Goal: Find specific page/section: Find specific page/section

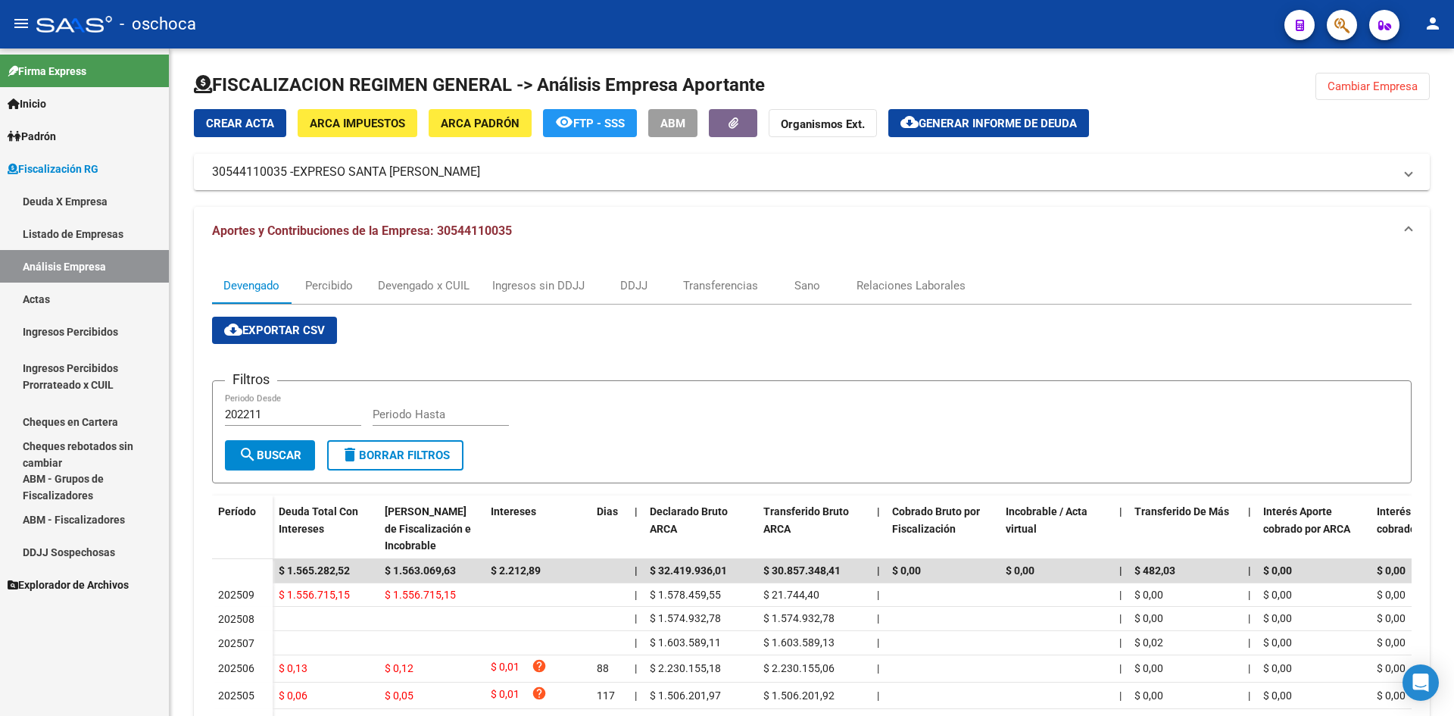
scroll to position [161, 0]
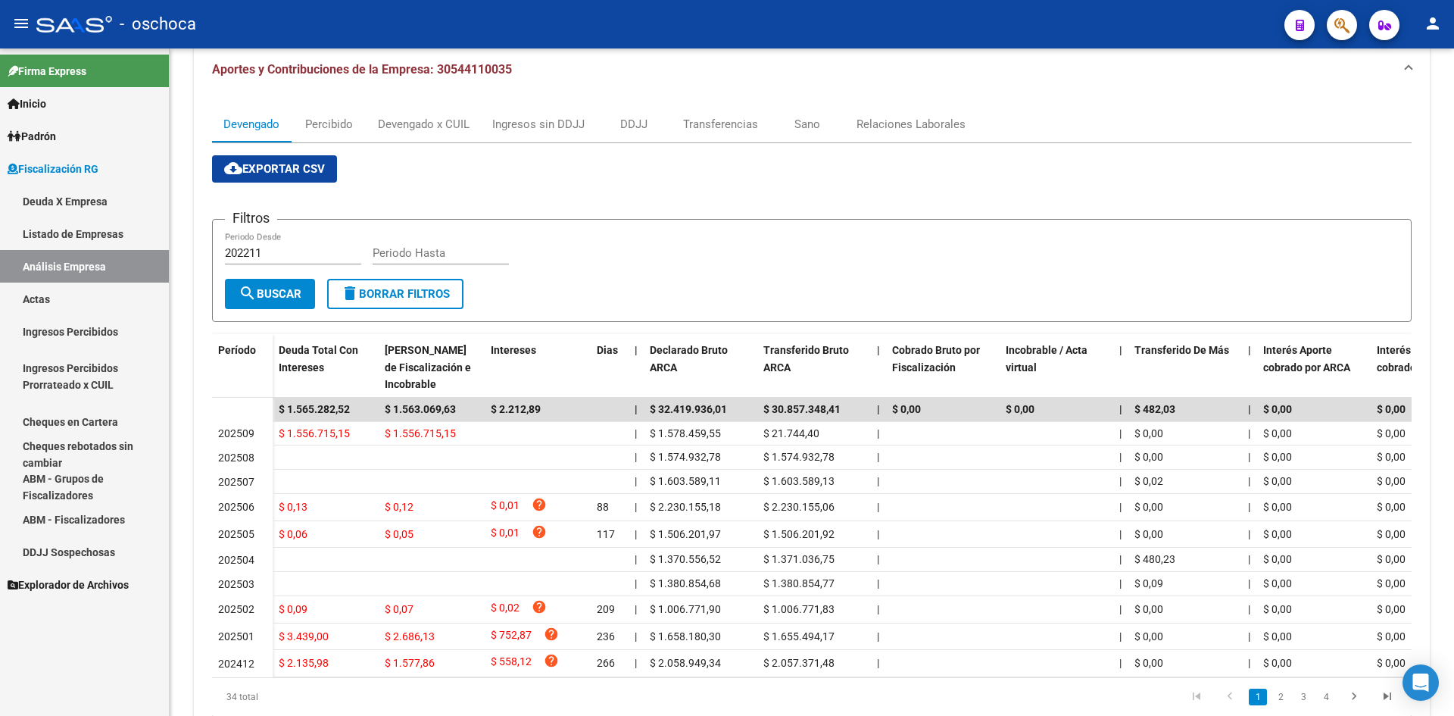
click at [52, 222] on link "Listado de Empresas" at bounding box center [84, 233] width 169 height 33
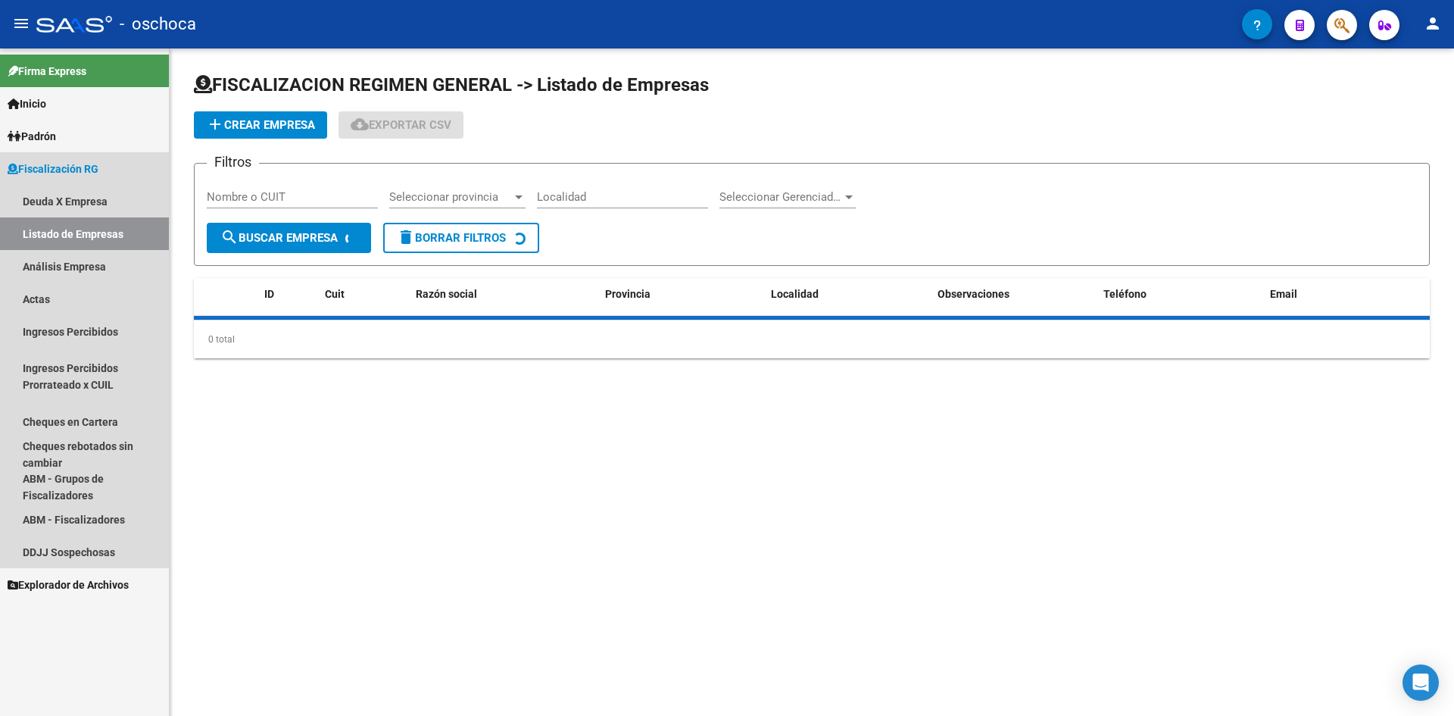
click at [64, 242] on link "Listado de Empresas" at bounding box center [84, 233] width 169 height 33
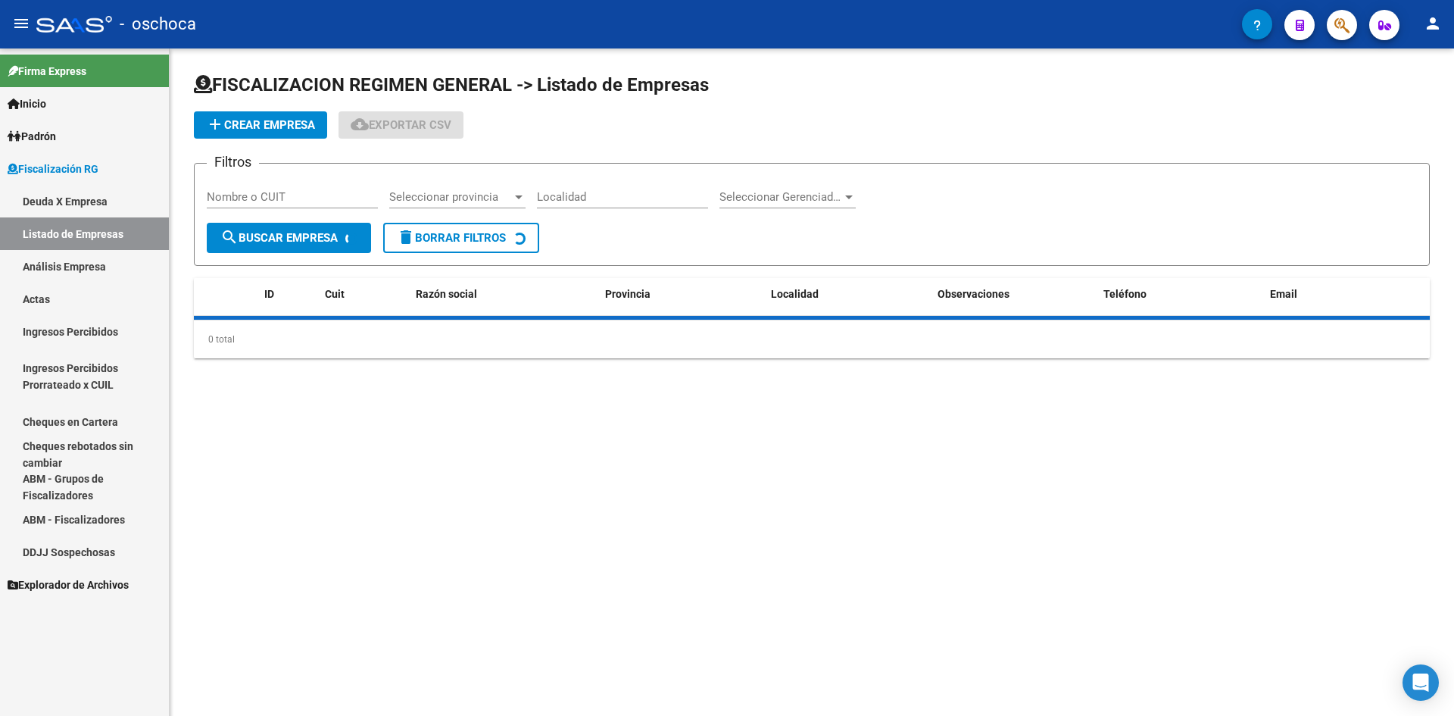
drag, startPoint x: 75, startPoint y: 263, endPoint x: 167, endPoint y: 215, distance: 104.0
click at [76, 263] on link "Análisis Empresa" at bounding box center [84, 266] width 169 height 33
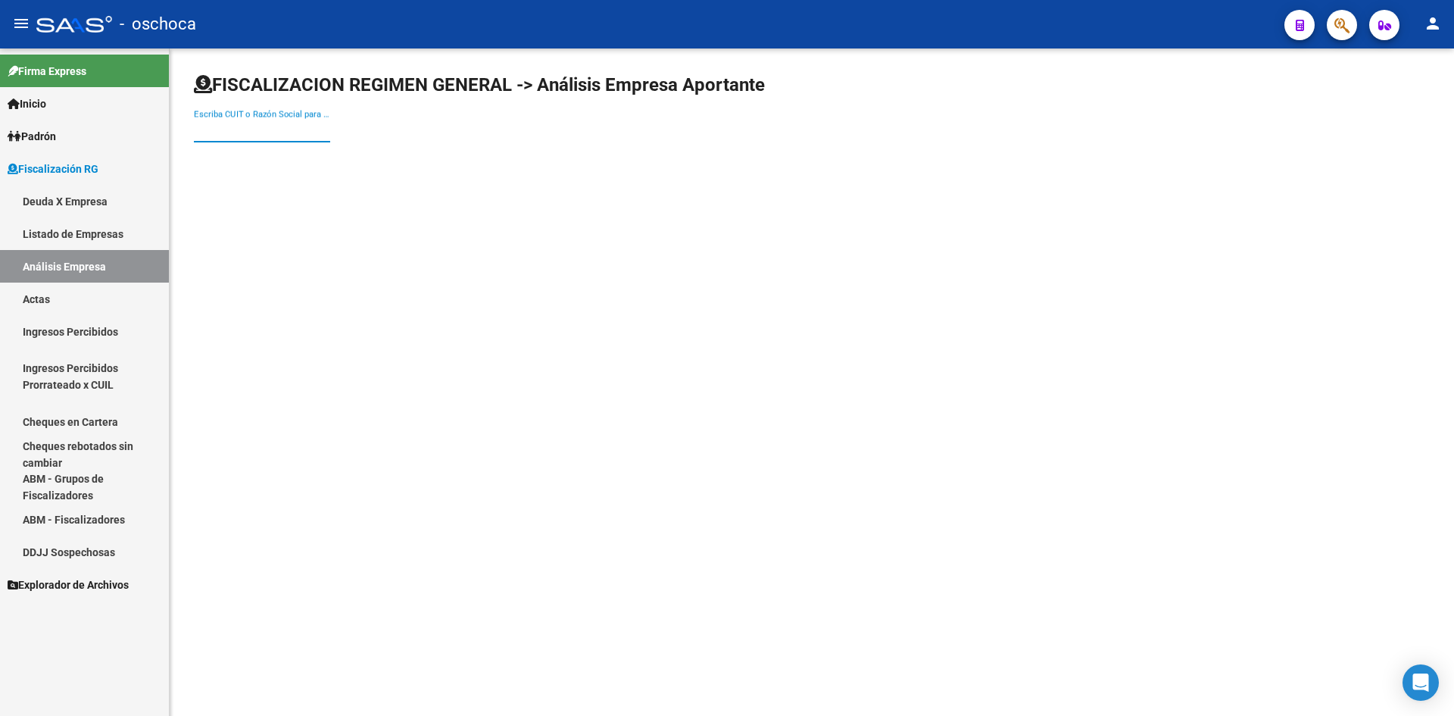
click at [257, 129] on input "Escriba CUIT o Razón Social para buscar" at bounding box center [262, 130] width 136 height 14
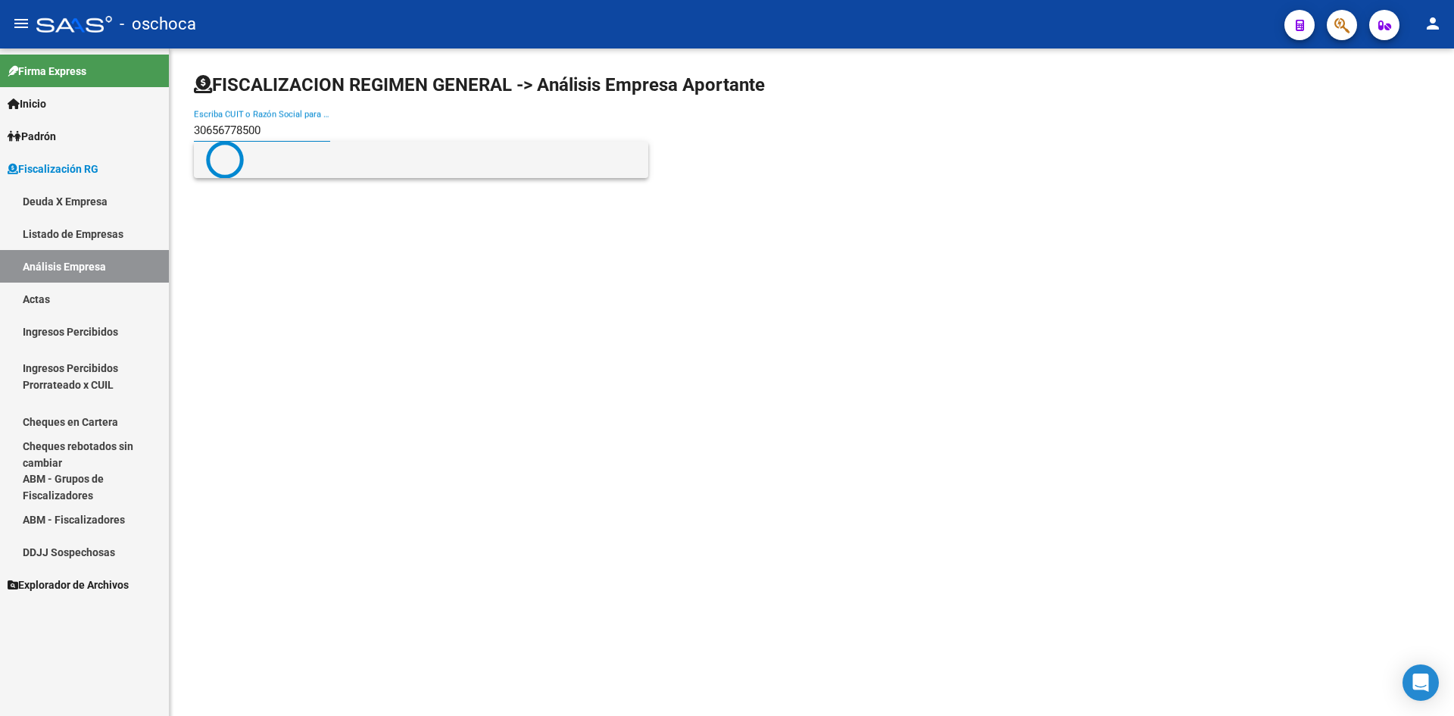
type input "30656778500"
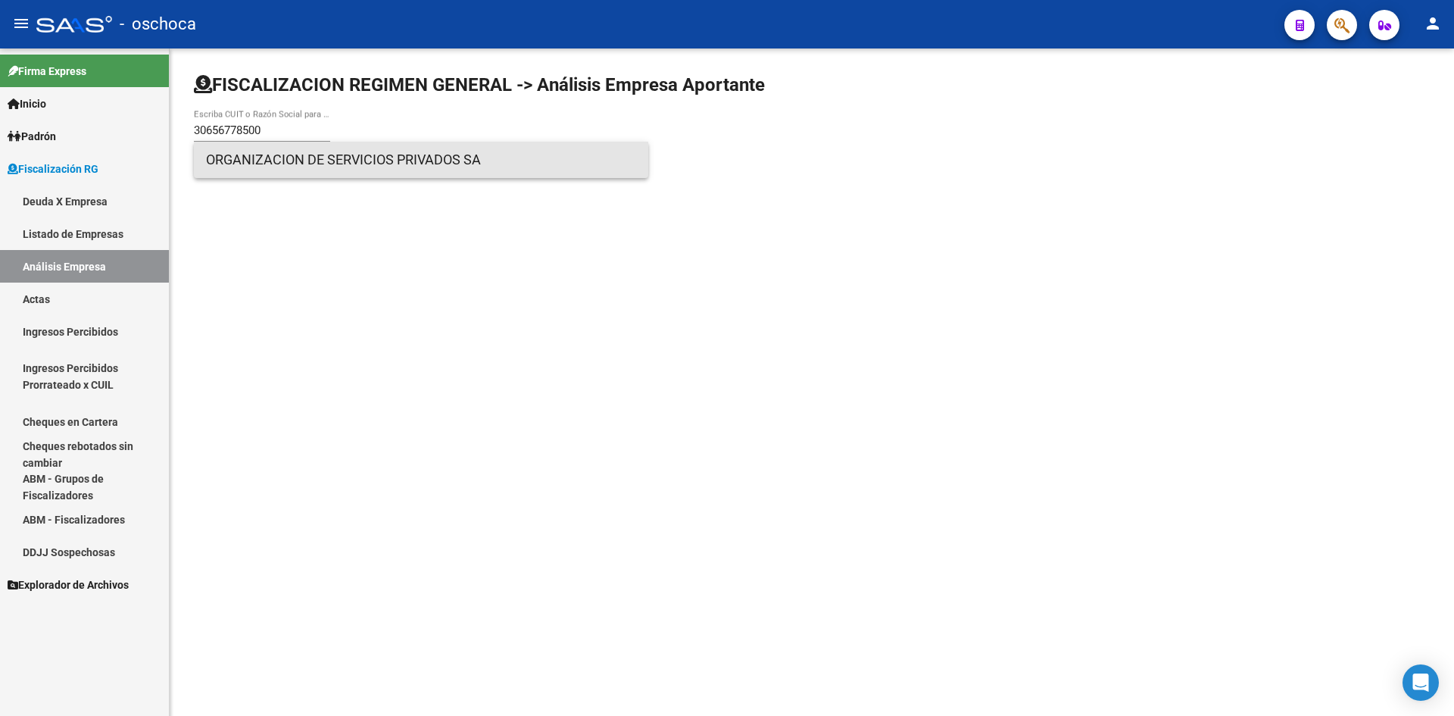
click at [258, 144] on span "ORGANIZACION DE SERVICIOS PRIVADOS SA" at bounding box center [421, 160] width 430 height 36
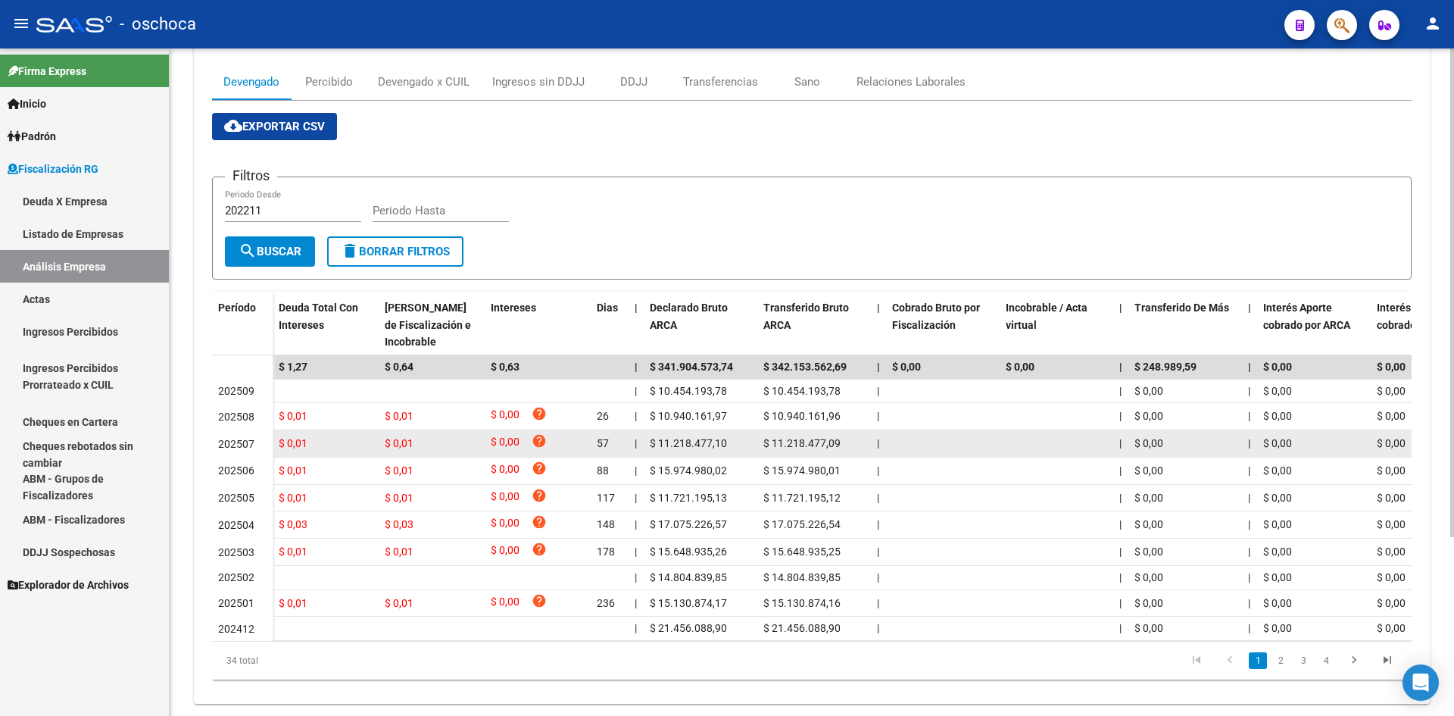
scroll to position [227, 0]
